Goal: Find specific page/section

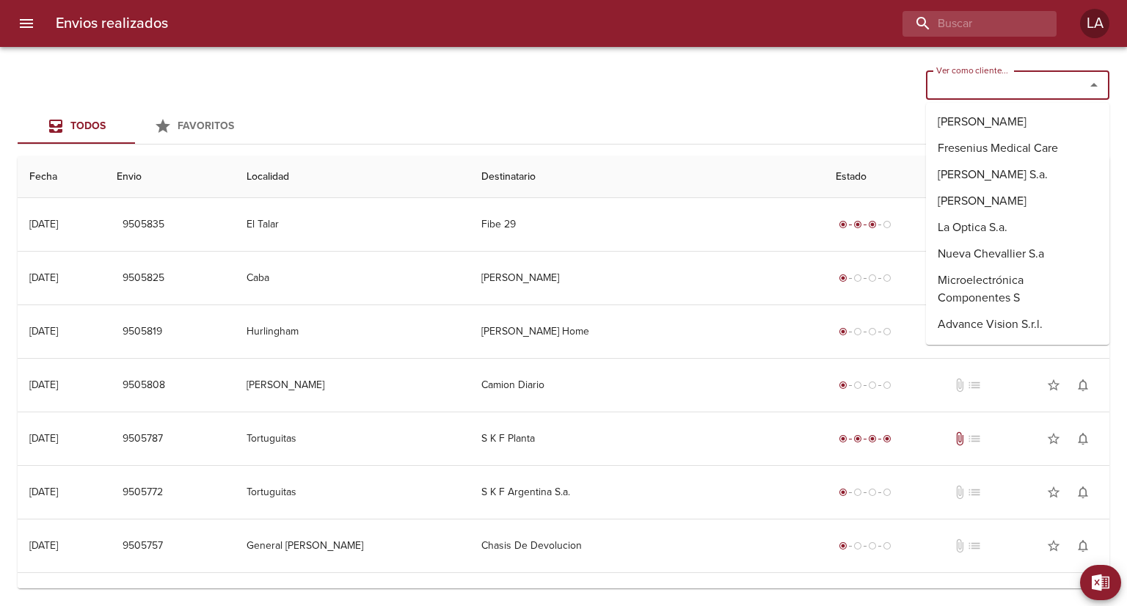
click at [1003, 90] on input "Ver como cliente..." at bounding box center [996, 85] width 131 height 21
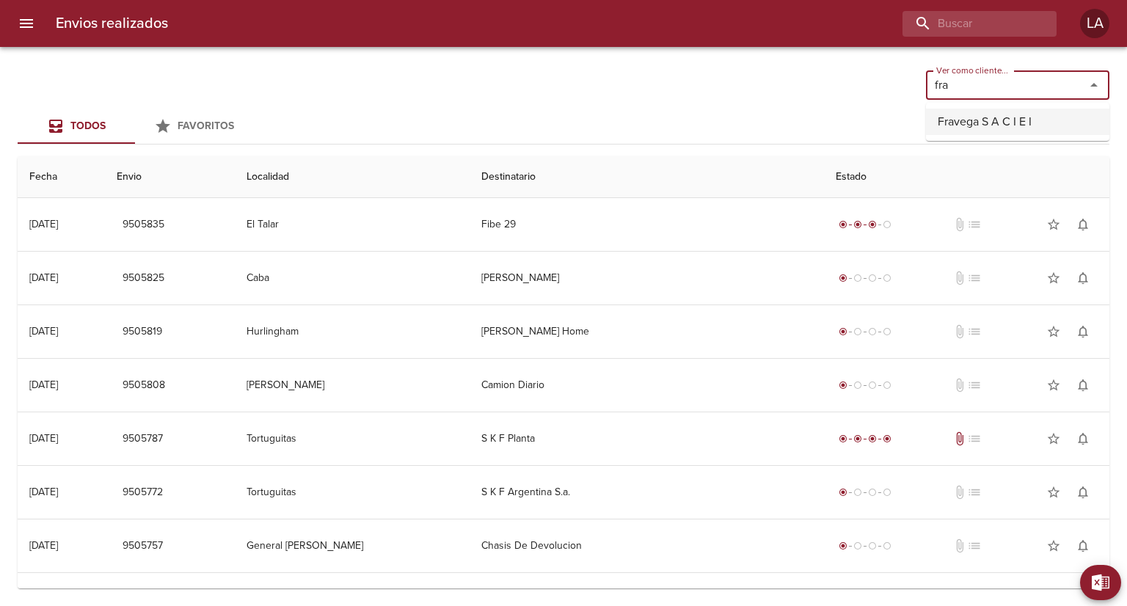
click at [997, 121] on li "Fravega S A C I E I" at bounding box center [1017, 122] width 183 height 26
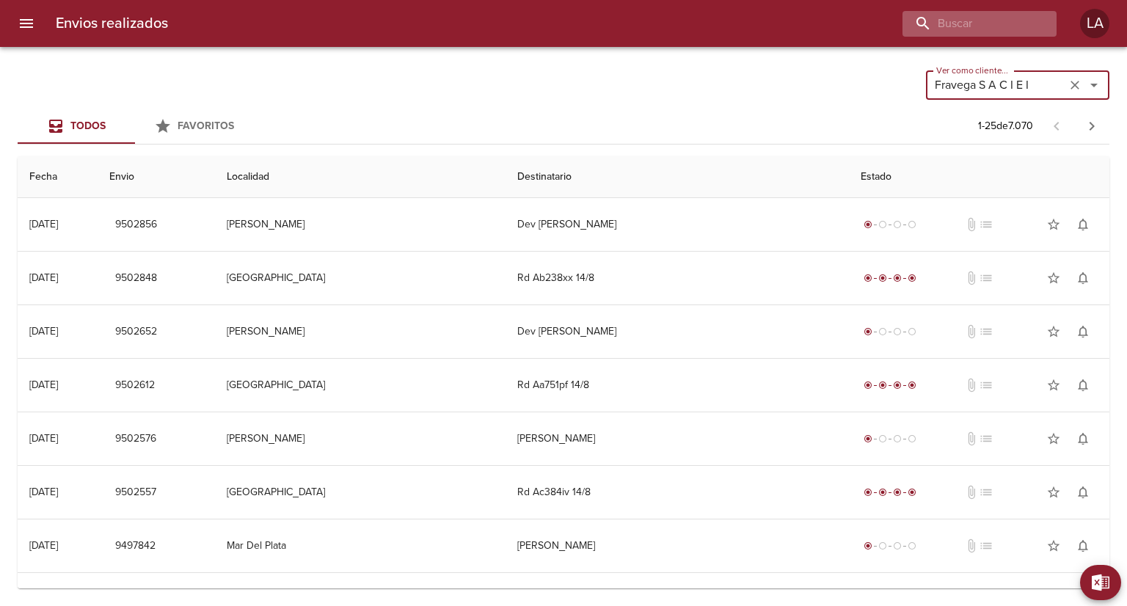
type input "Fravega S A C I E I"
click at [960, 17] on input "buscar" at bounding box center [938, 24] width 188 height 26
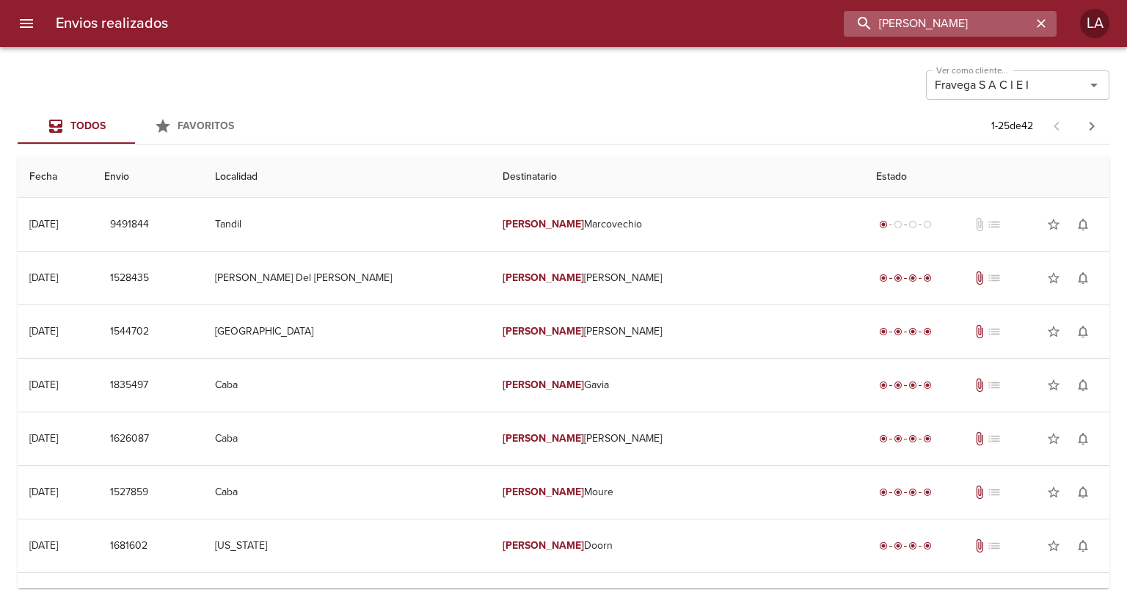
click at [957, 23] on input "[PERSON_NAME]" at bounding box center [938, 24] width 188 height 26
paste input "[PERSON_NAME]"
click at [957, 23] on input "[PERSON_NAME]" at bounding box center [938, 24] width 188 height 26
type input "[PERSON_NAME]"
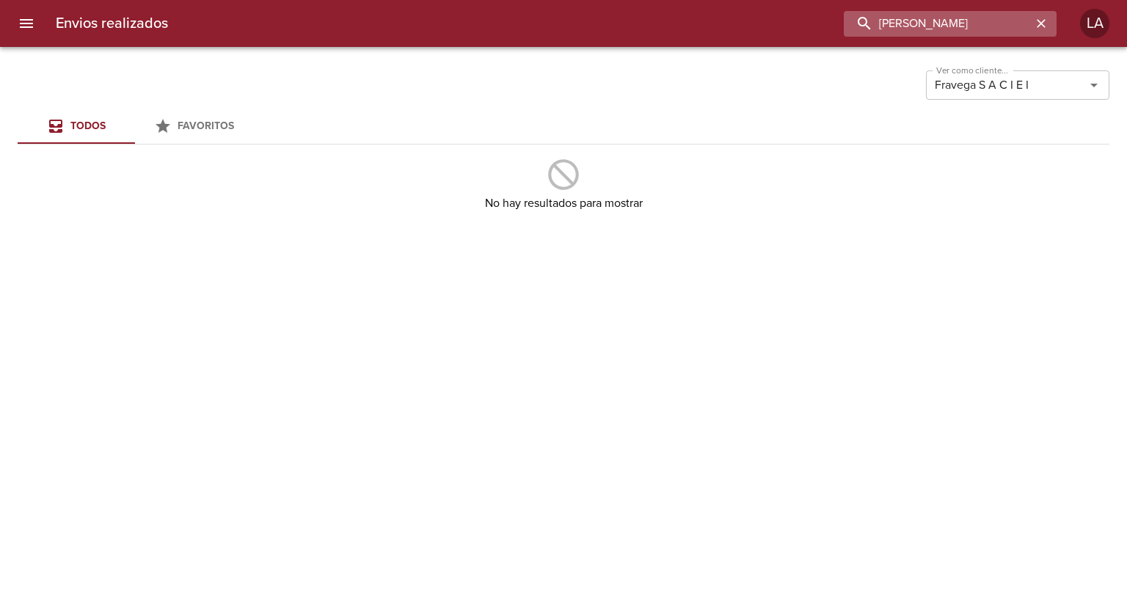
click at [957, 23] on input "[PERSON_NAME]" at bounding box center [938, 24] width 188 height 26
